Goal: Information Seeking & Learning: Learn about a topic

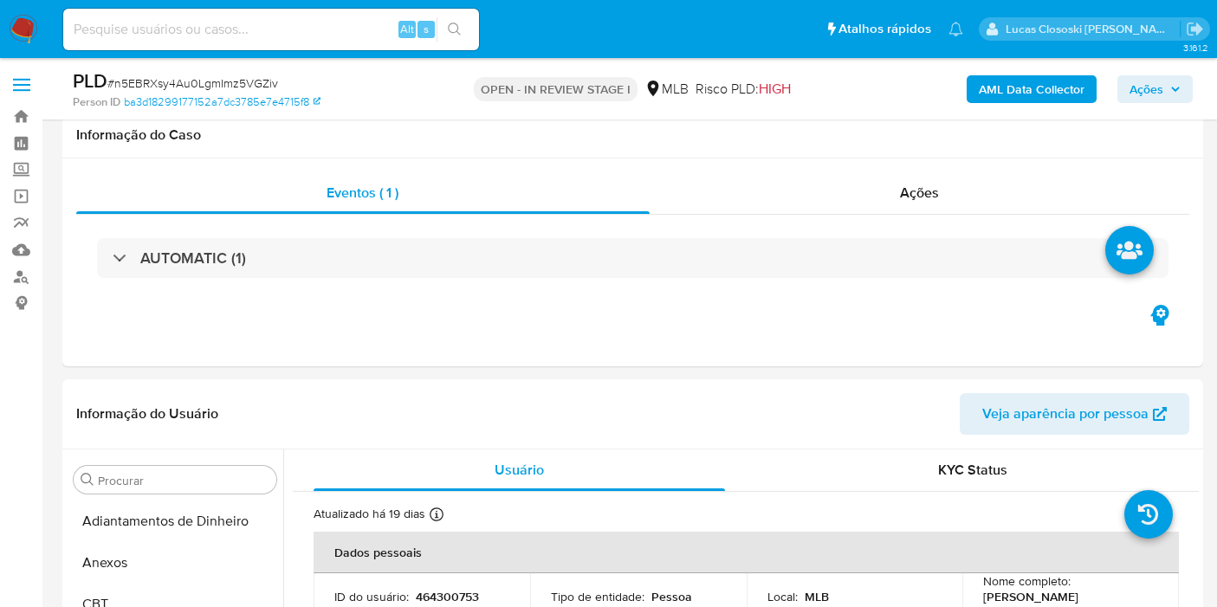
select select "10"
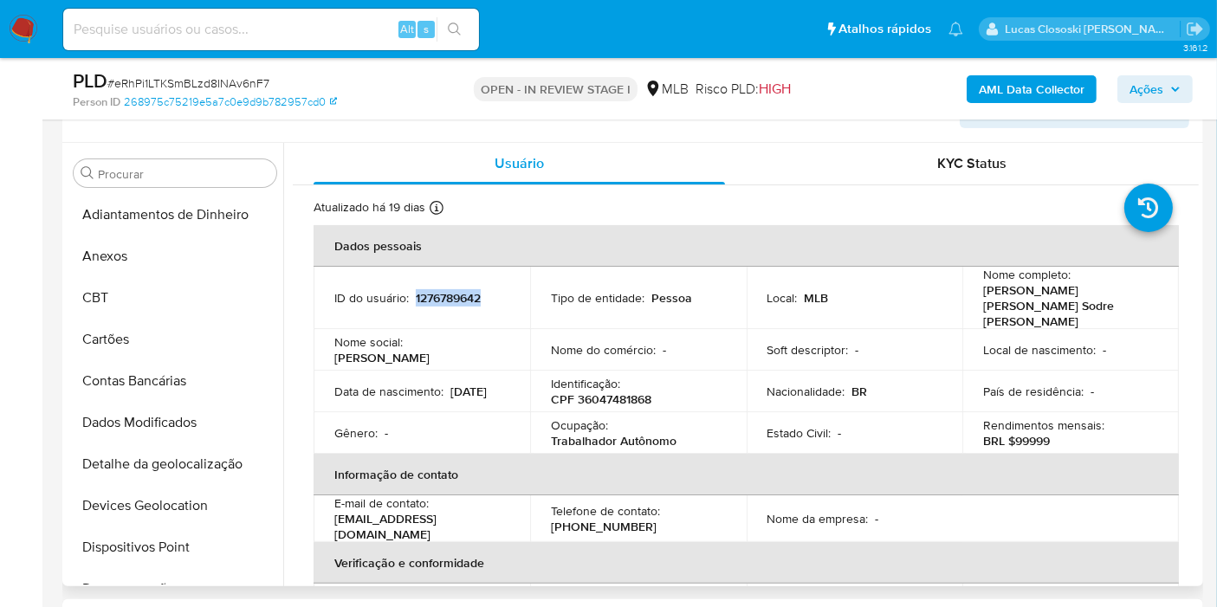
scroll to position [608, 0]
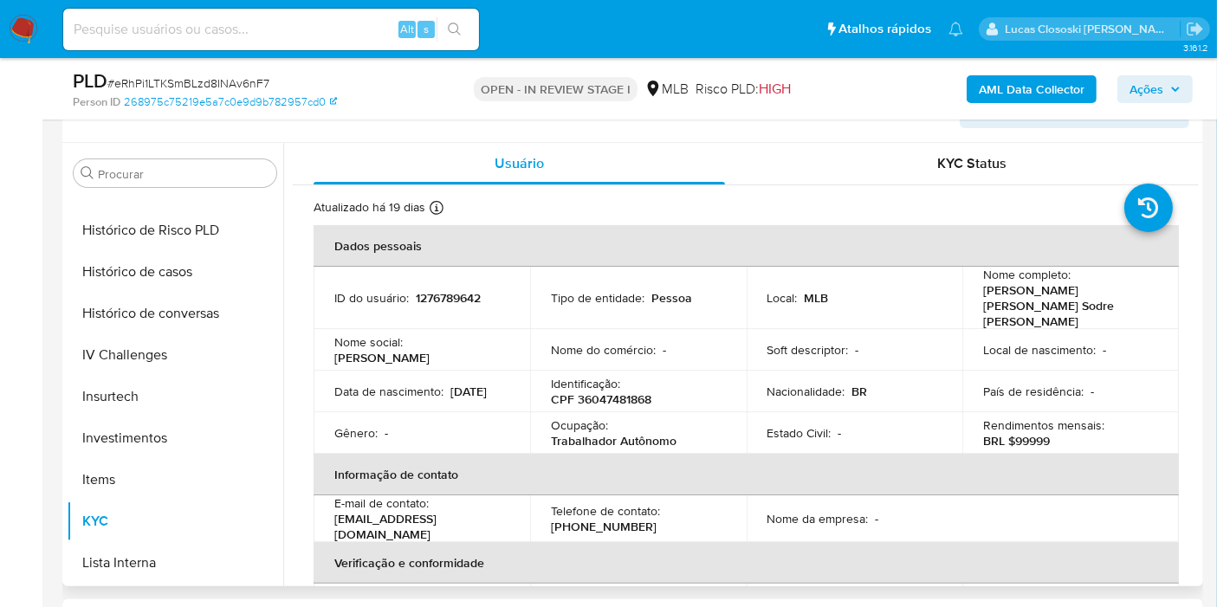
click at [782, 389] on td "Nacionalidade : BR" at bounding box center [855, 392] width 217 height 42
click at [766, 412] on td "Estado Civil : -" at bounding box center [855, 433] width 217 height 42
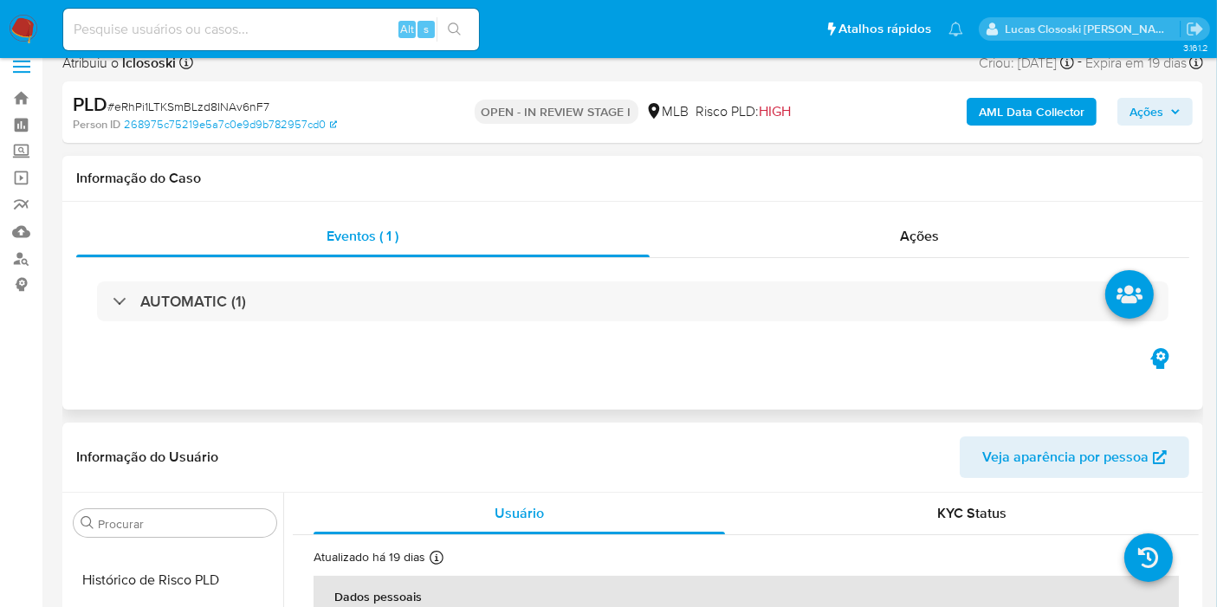
scroll to position [0, 0]
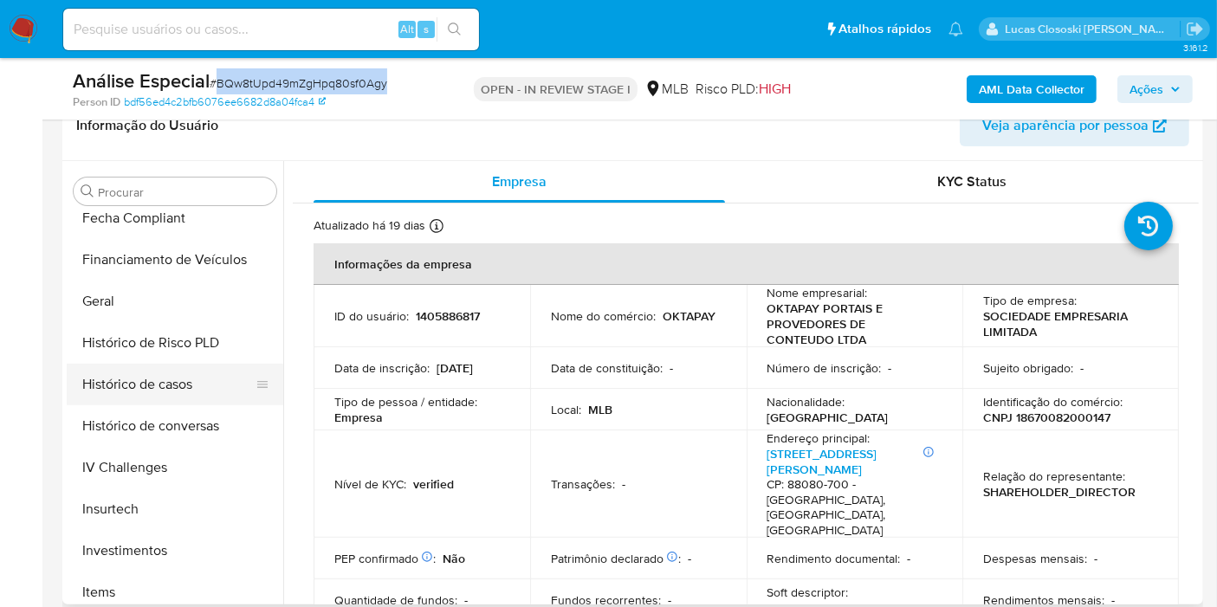
scroll to position [513, 0]
click at [143, 370] on button "Histórico de casos" at bounding box center [168, 386] width 203 height 42
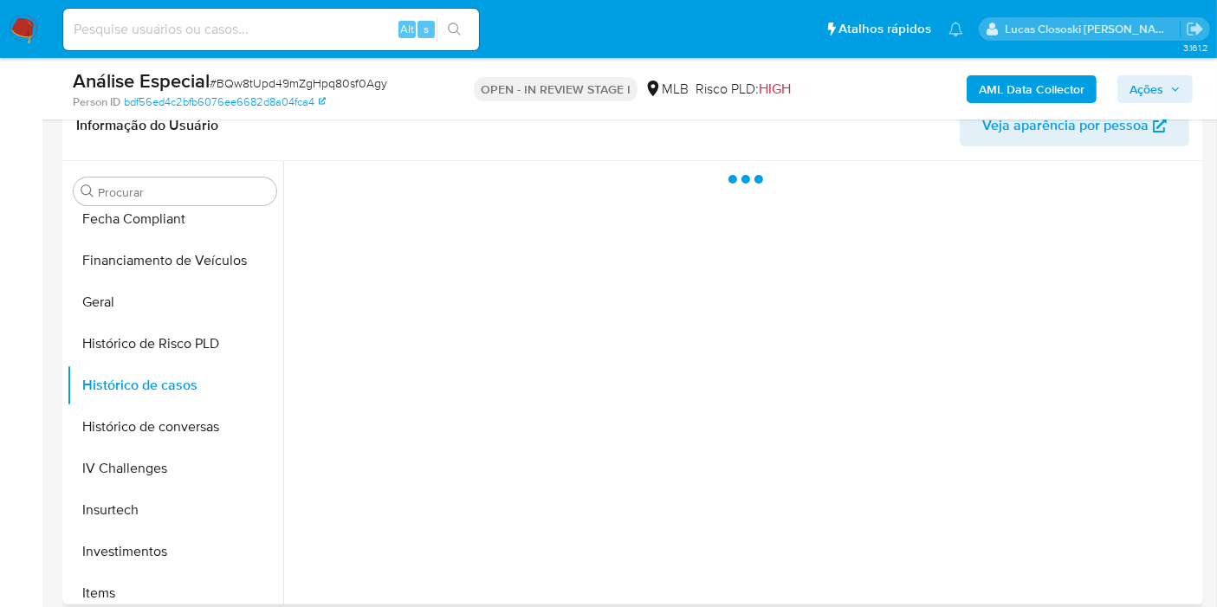
click at [645, 147] on div "Informação do Usuário Veja aparência por pessoa" at bounding box center [632, 126] width 1141 height 70
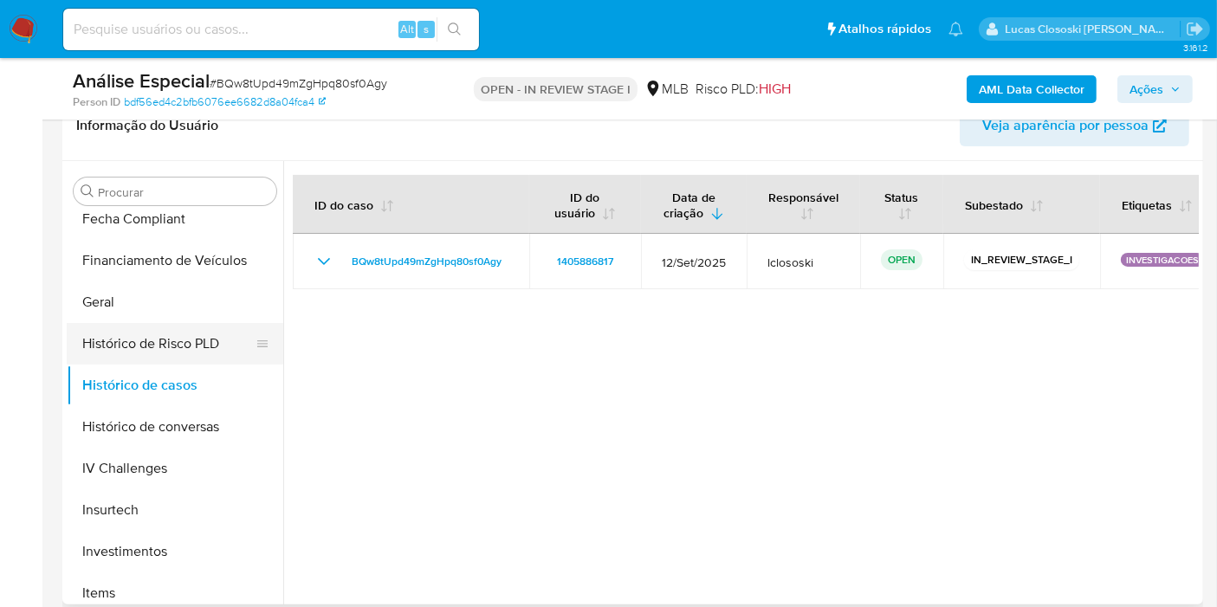
click at [125, 326] on button "Histórico de Risco PLD" at bounding box center [168, 344] width 203 height 42
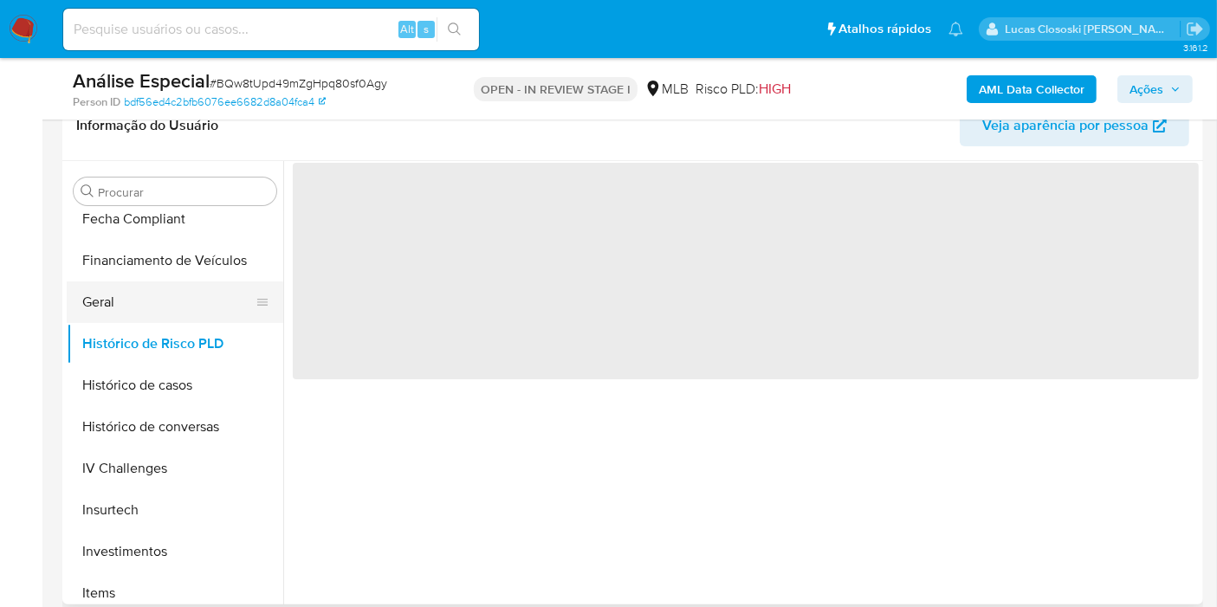
click at [125, 310] on button "Geral" at bounding box center [168, 303] width 203 height 42
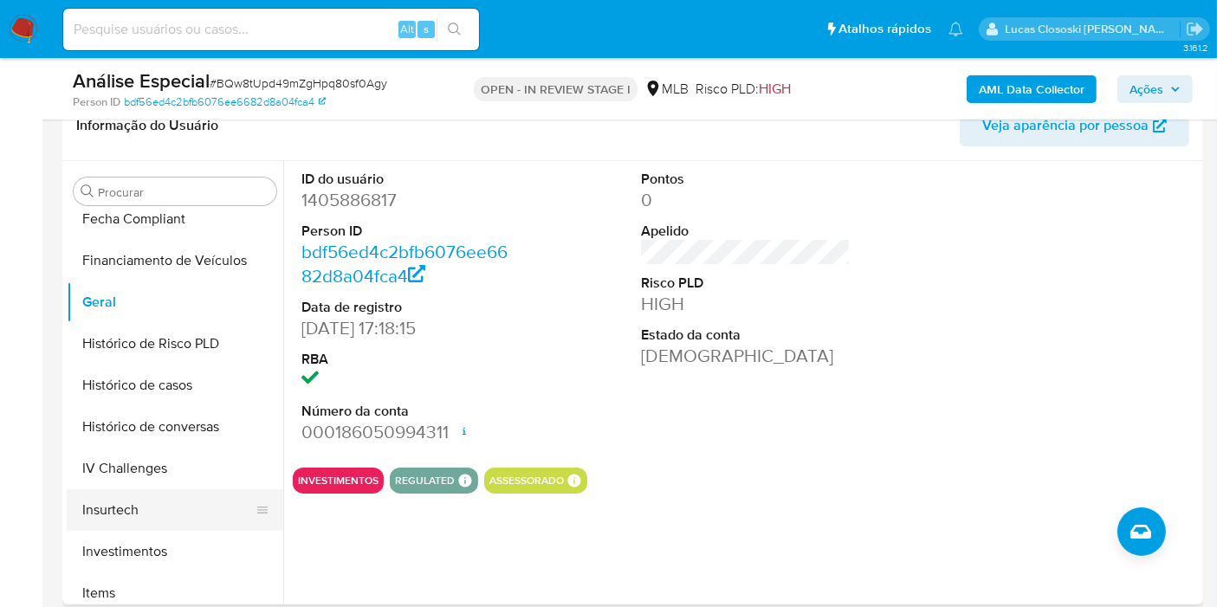
scroll to position [802, 0]
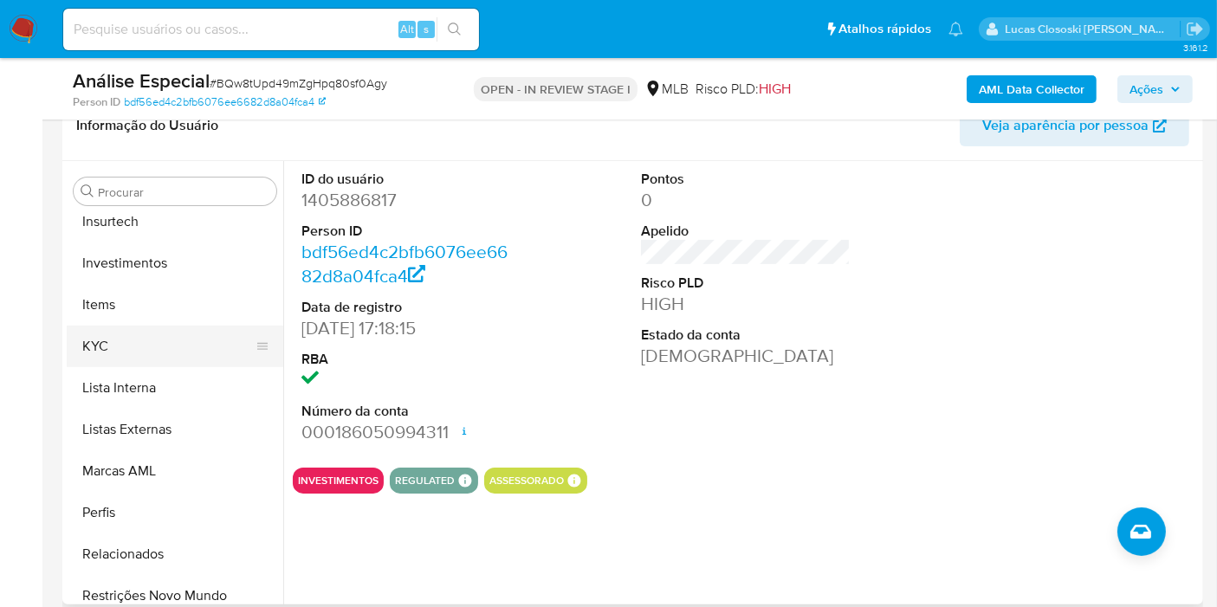
click at [135, 339] on button "KYC" at bounding box center [168, 347] width 203 height 42
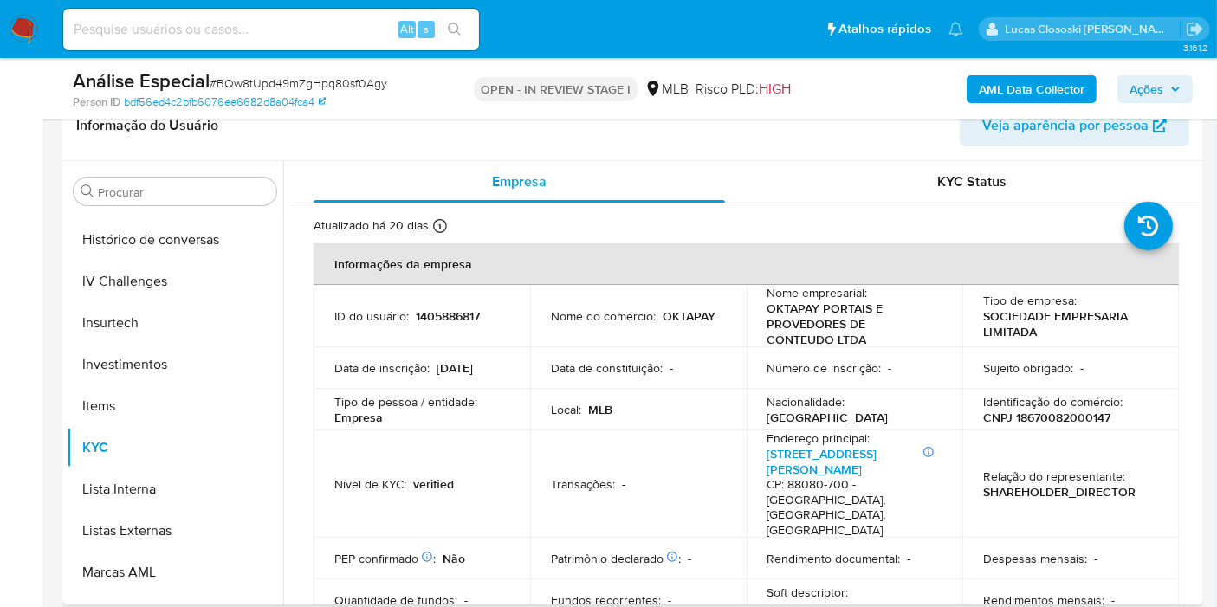
scroll to position [513, 0]
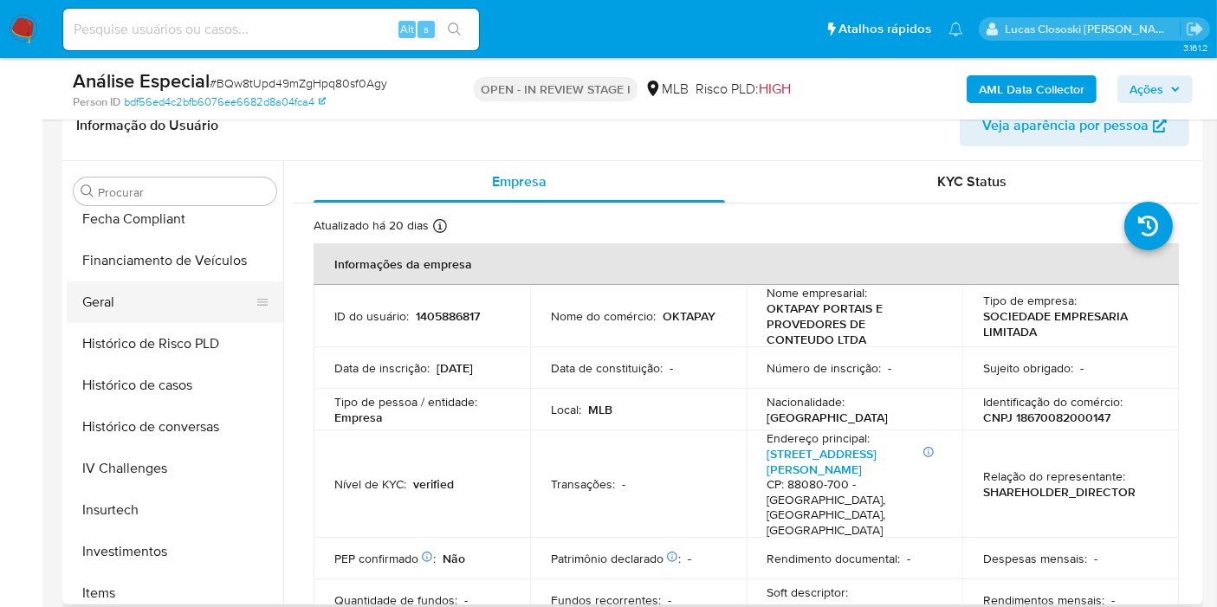
click at [135, 301] on button "Geral" at bounding box center [168, 303] width 203 height 42
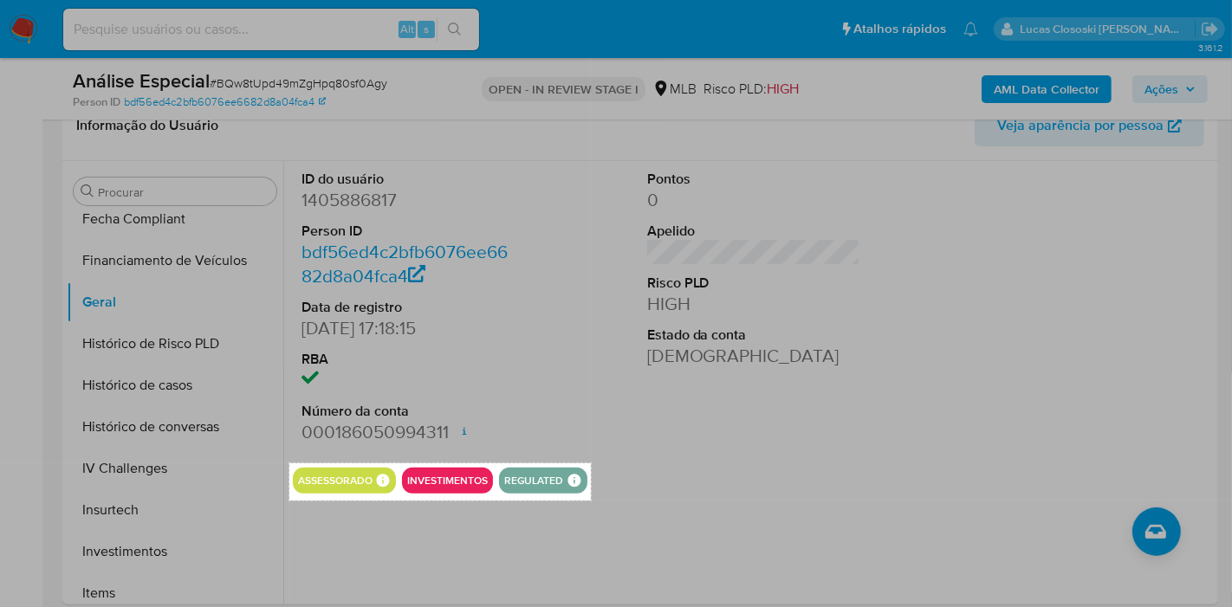
drag, startPoint x: 289, startPoint y: 464, endPoint x: 591, endPoint y: 501, distance: 303.8
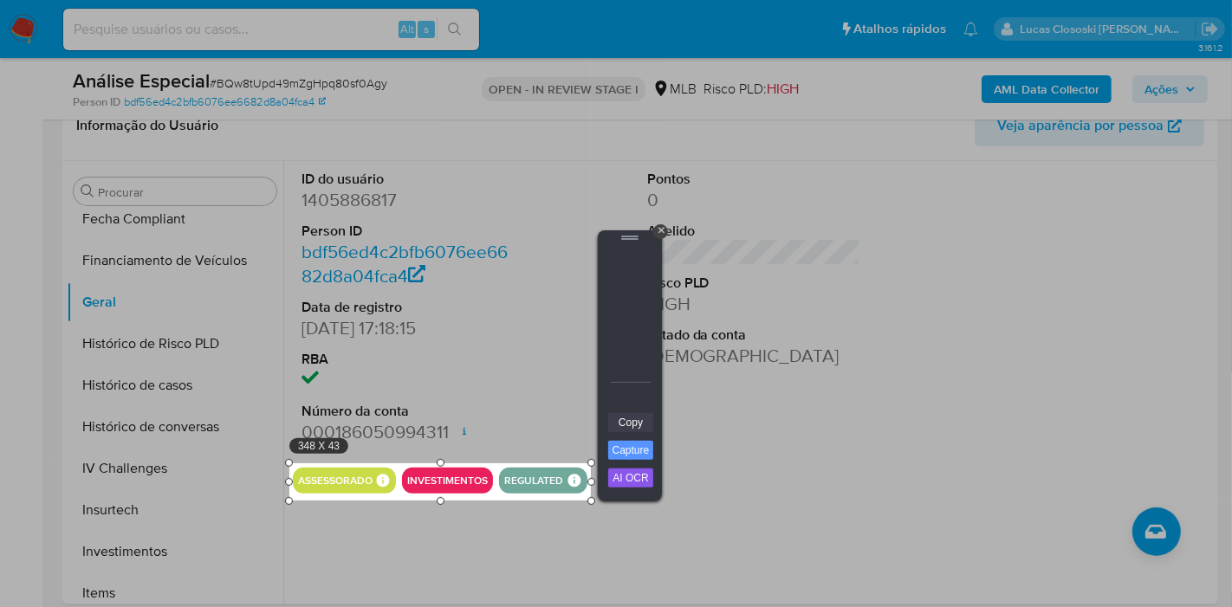
click at [641, 422] on link "Copy" at bounding box center [630, 422] width 45 height 19
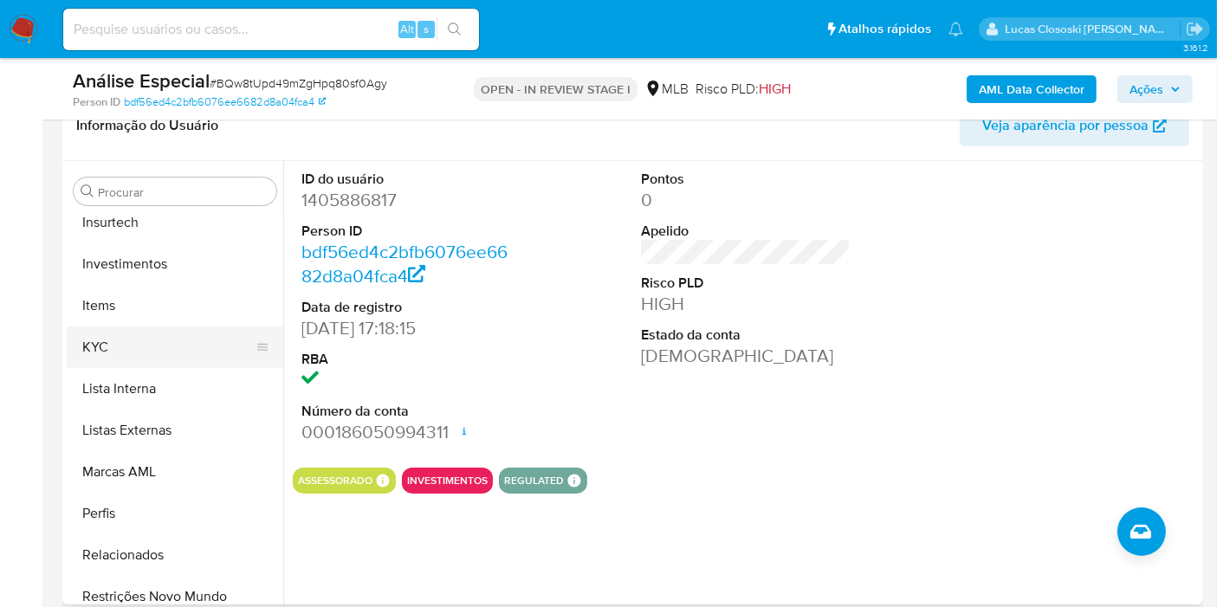
scroll to position [802, 0]
click at [172, 339] on button "KYC" at bounding box center [168, 347] width 203 height 42
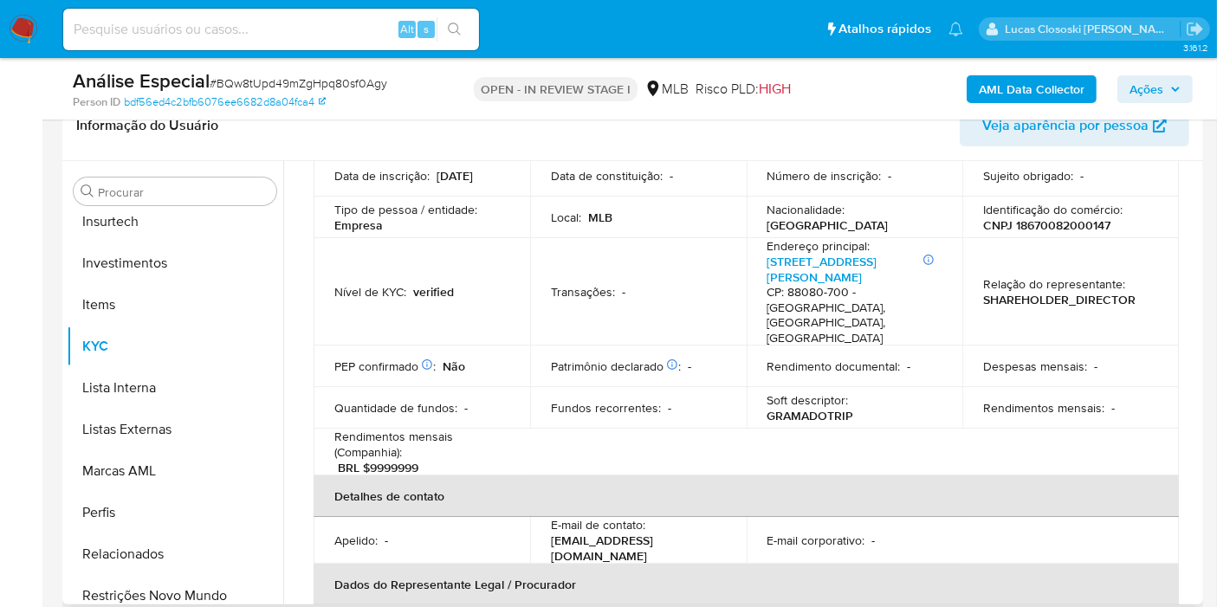
scroll to position [0, 0]
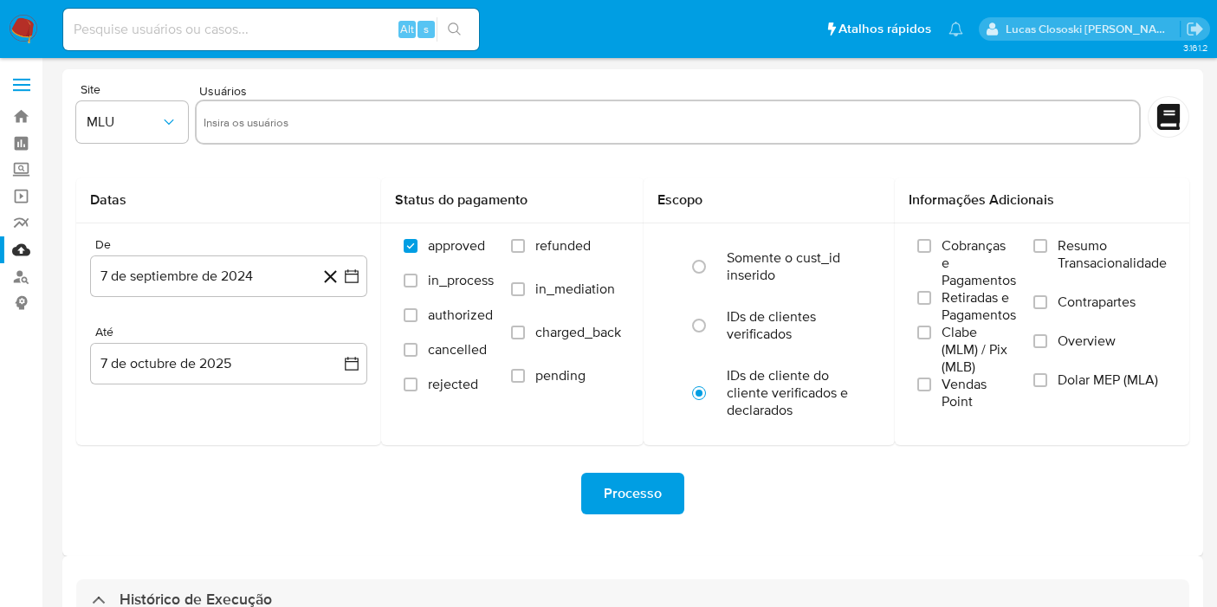
select select "10"
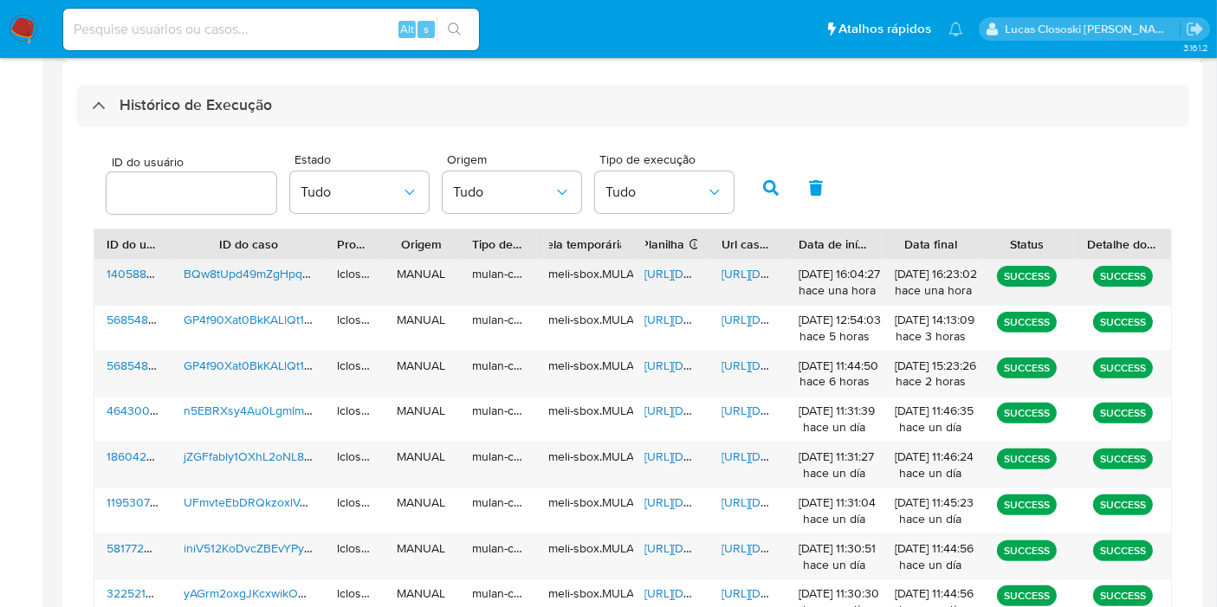
click at [681, 269] on span "https://docs.google.com/spreadsheets/d/1jM-FPy-SYmcRoty7maP8dSYXvaP-22YREPhhTHp…" at bounding box center [706, 273] width 120 height 17
click at [751, 274] on span "https://docs.google.com/document/d/1fEjYj4sVYg16n4XGnyFp0T-Ow7rynL0CI9a9o72l_BM…" at bounding box center [782, 273] width 120 height 17
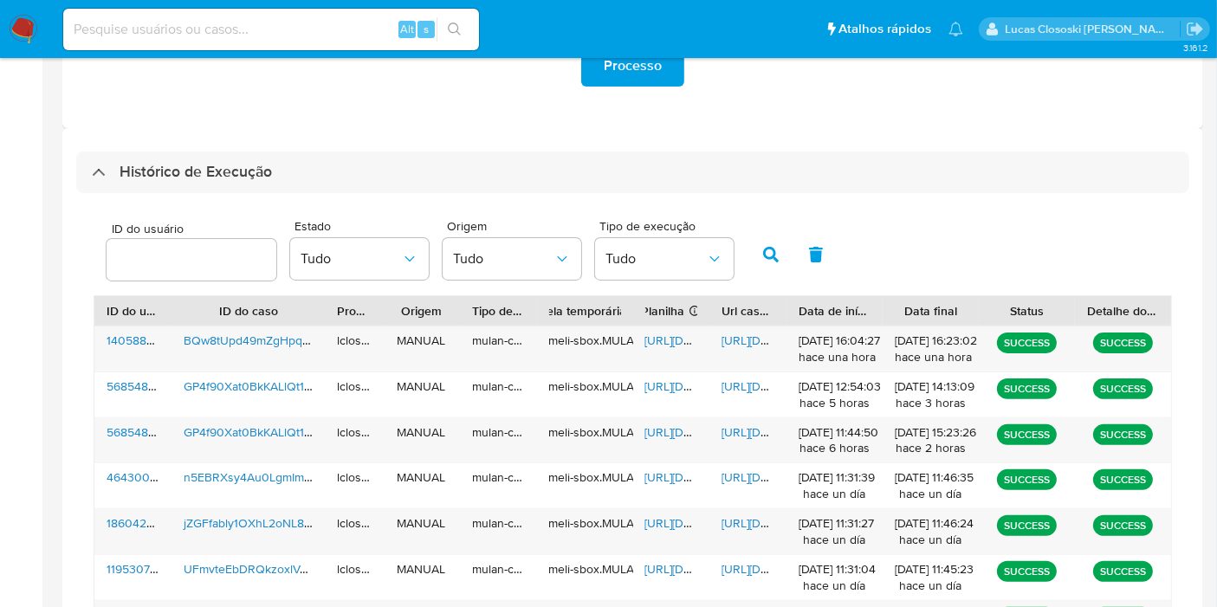
scroll to position [399, 0]
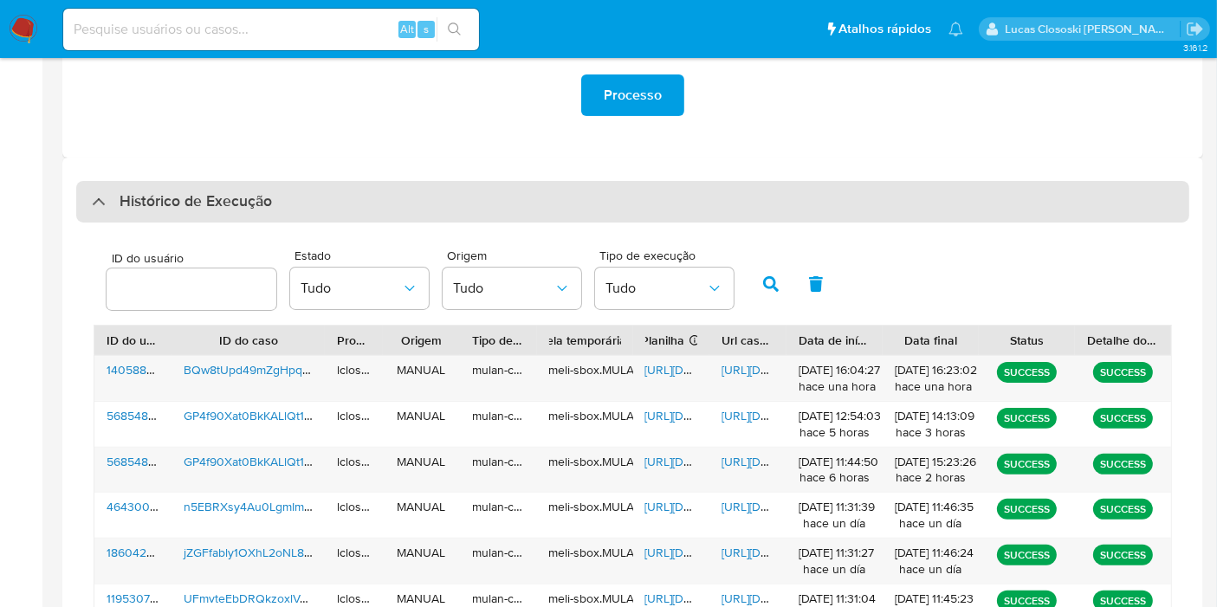
click at [225, 202] on h3 "Histórico de Execução" at bounding box center [196, 201] width 153 height 21
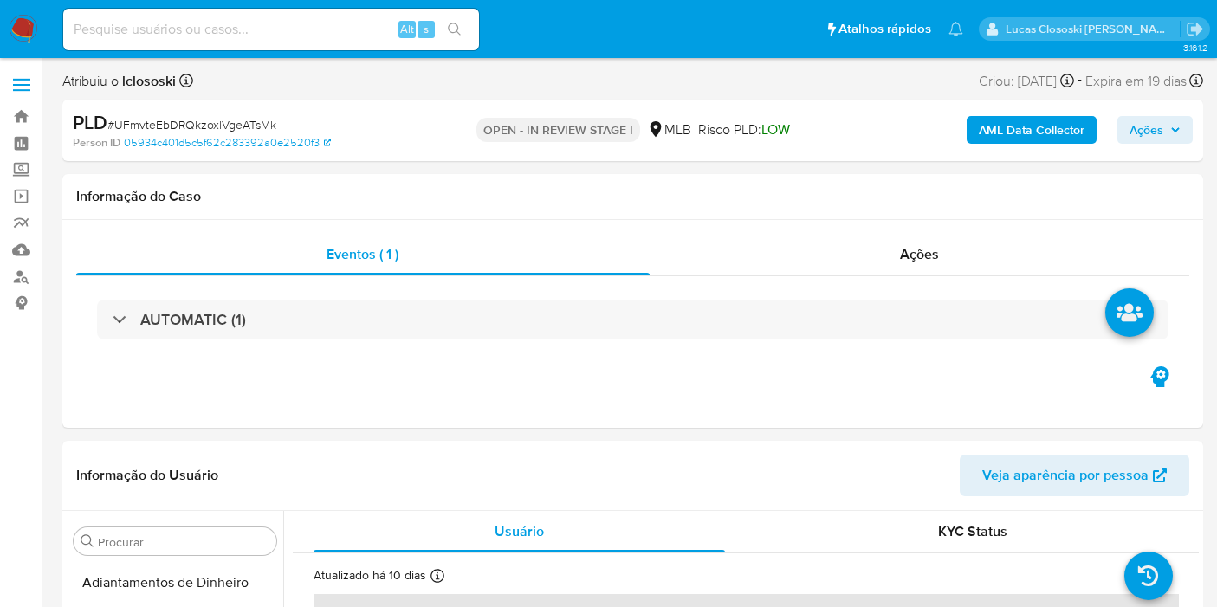
select select "10"
click at [668, 194] on h1 "Informação do Caso" at bounding box center [632, 196] width 1113 height 17
